Goal: Information Seeking & Learning: Learn about a topic

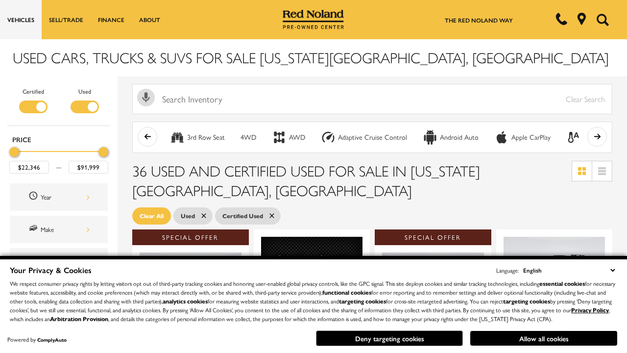
scroll to position [426, 0]
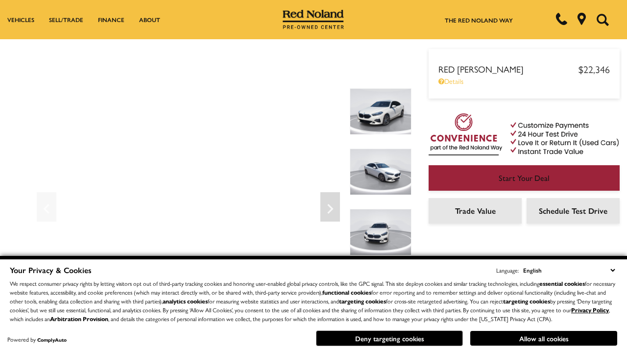
scroll to position [513, 0]
